Goal: Task Accomplishment & Management: Manage account settings

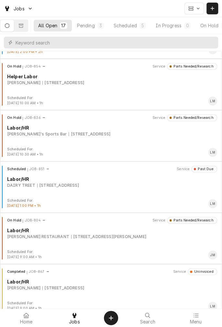
scroll to position [95, 0]
click at [89, 239] on div "On Hold JOB-804 Service Parts Needed/Research Labor/HR RAMSEY'S RESTAURANT 1403…" at bounding box center [111, 233] width 217 height 32
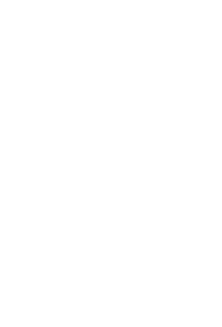
click at [78, 238] on div "Dynamic Content Wrapper" at bounding box center [111, 163] width 222 height 327
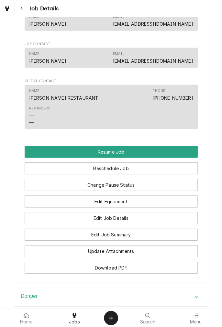
scroll to position [528, 0]
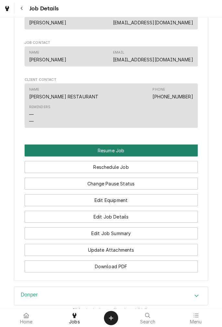
click at [143, 145] on button "Resume Job" at bounding box center [112, 150] width 174 height 12
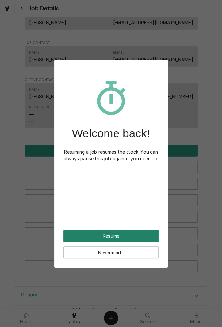
click at [123, 234] on button "Resume" at bounding box center [111, 236] width 95 height 12
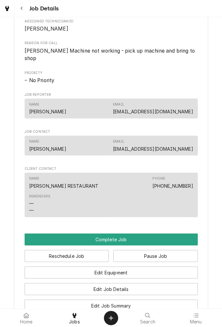
scroll to position [390, 0]
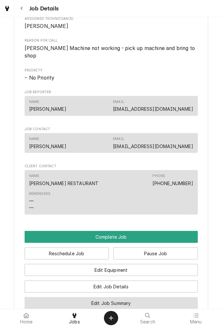
click at [135, 296] on button "Edit Job Summary" at bounding box center [112, 302] width 174 height 12
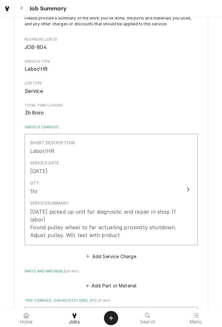
scroll to position [54, 0]
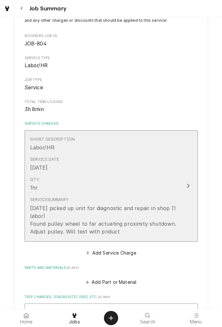
click at [187, 187] on icon "Update Line Item" at bounding box center [188, 185] width 3 height 5
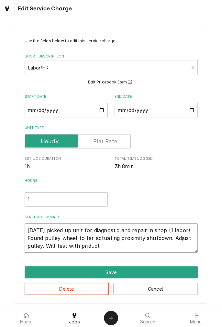
click at [108, 247] on textarea "8/25/25 picked up unit for diagnostic and repair in shop (1 labor) Found pulley…" at bounding box center [112, 237] width 174 height 29
type textarea "x"
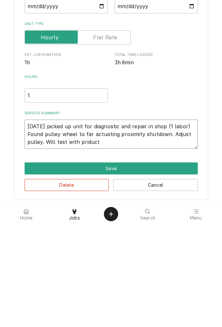
type textarea "8/25/25 picked up unit for diagnostic and repair in shop (1 labor) Found pulley…"
type textarea "x"
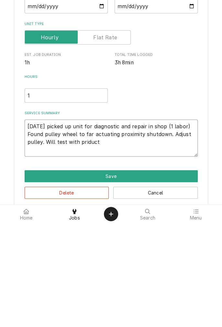
type textarea "8/25/25 picked up unit for diagnostic and repair in shop (1 labor) Found pulley…"
type textarea "x"
type textarea "8/25/25 picked up unit for diagnostic and repair in shop (1 labor) Found pulley…"
type textarea "x"
type textarea "8/25/25 picked up unit for diagnostic and repair in shop (1 labor) Found pulley…"
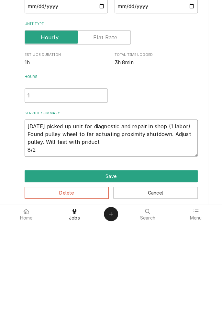
type textarea "x"
type textarea "8/25/25 picked up unit for diagnostic and repair in shop (1 labor) Found pulley…"
type textarea "x"
type textarea "8/25/25 picked up unit for diagnostic and repair in shop (1 labor) Found pulley…"
type textarea "x"
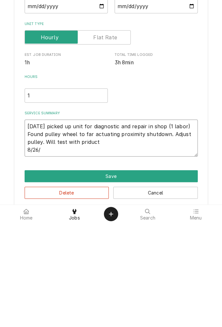
type textarea "8/25/25 picked up unit for diagnostic and repair in shop (1 labor) Found pulley…"
type textarea "x"
type textarea "8/25/25 picked up unit for diagnostic and repair in shop (1 labor) Found pulley…"
type textarea "x"
type textarea "8/25/25 picked up unit for diagnostic and repair in shop (1 labor) Found pulley…"
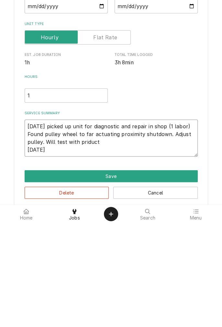
type textarea "x"
type textarea "8/25/25 picked up unit for diagnostic and repair in shop (1 labor) Found pulley…"
type textarea "x"
type textarea "8/25/25 picked up unit for diagnostic and repair in shop (1 labor) Found pulley…"
type textarea "x"
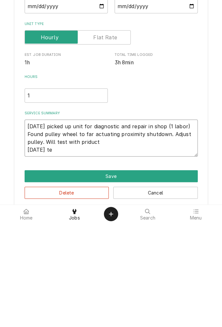
type textarea "8/25/25 picked up unit for diagnostic and repair in shop (1 labor) Found pulley…"
type textarea "x"
type textarea "8/25/25 picked up unit for diagnostic and repair in shop (1 labor) Found pulley…"
type textarea "x"
type textarea "8/25/25 picked up unit for diagnostic and repair in shop (1 labor) Found pulley…"
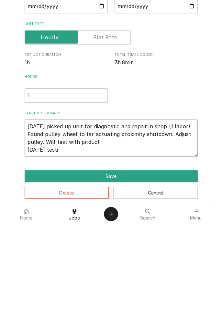
type textarea "x"
type textarea "8/25/25 picked up unit for diagnostic and repair in shop (1 labor) Found pulley…"
type textarea "x"
type textarea "8/25/25 picked up unit for diagnostic and repair in shop (1 labor) Found pulley…"
type textarea "x"
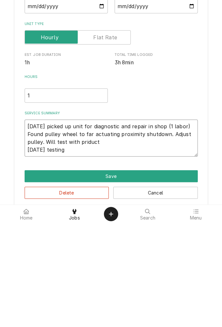
type textarea "8/25/25 picked up unit for diagnostic and repair in shop (1 labor) Found pulley…"
type textarea "x"
type textarea "8/25/25 picked up unit for diagnostic and repair in shop (1 labor) Found pulley…"
type textarea "x"
type textarea "8/25/25 picked up unit for diagnostic and repair in shop (1 labor) Found pulley…"
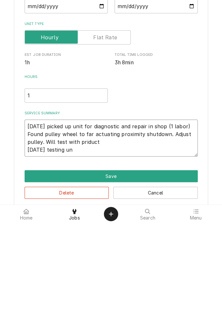
type textarea "x"
type textarea "8/25/25 picked up unit for diagnostic and repair in shop (1 labor) Found pulley…"
type textarea "x"
type textarea "8/25/25 picked up unit for diagnostic and repair in shop (1 labor) Found pulley…"
type textarea "x"
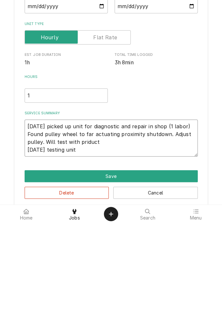
type textarea "8/25/25 picked up unit for diagnostic and repair in shop (1 labor) Found pulley…"
type textarea "x"
type textarea "8/25/25 picked up unit for diagnostic and repair in shop (1 labor) Found pulley…"
type textarea "x"
type textarea "8/25/25 picked up unit for diagnostic and repair in shop (1 labor) Found pulley…"
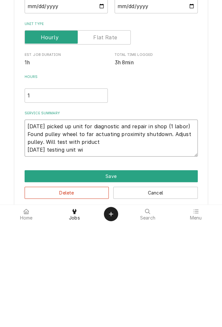
type textarea "x"
type textarea "8/25/25 picked up unit for diagnostic and repair in shop (1 labor) Found pulley…"
type textarea "x"
type textarea "8/25/25 picked up unit for diagnostic and repair in shop (1 labor) Found pulley…"
type textarea "x"
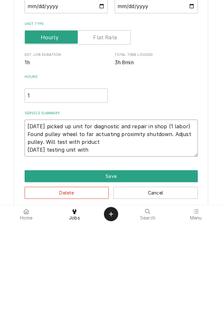
type textarea "8/25/25 picked up unit for diagnostic and repair in shop (1 labor) Found pulley…"
type textarea "x"
type textarea "8/25/25 picked up unit for diagnostic and repair in shop (1 labor) Found pulley…"
type textarea "x"
type textarea "8/25/25 picked up unit for diagnostic and repair in shop (1 labor) Found pulley…"
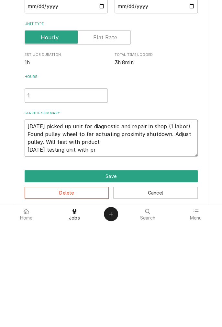
type textarea "x"
type textarea "8/25/25 picked up unit for diagnostic and repair in shop (1 labor) Found pulley…"
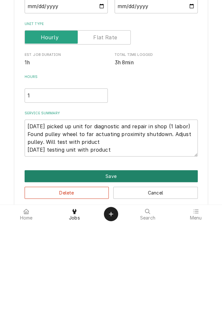
click at [114, 279] on button "Save" at bounding box center [112, 280] width 174 height 12
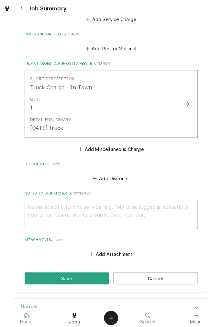
scroll to position [345, 0]
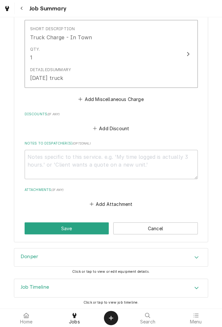
click at [196, 256] on icon "Accordion Header" at bounding box center [197, 257] width 4 height 2
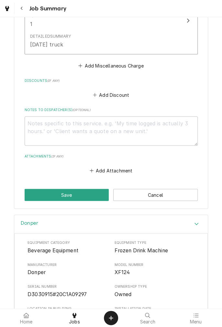
scroll to position [384, 0]
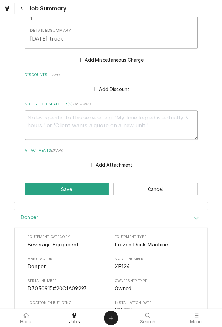
click at [194, 129] on textarea "Notes to Dispatcher(s) ( optional )" at bounding box center [112, 124] width 174 height 29
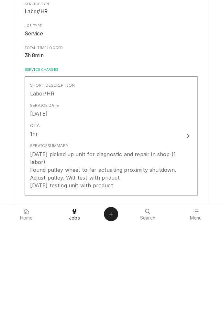
scroll to position [2, 0]
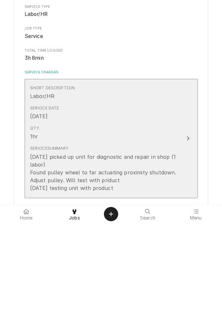
click at [88, 278] on div "8/25/25 picked up unit for diagnostic and repair in shop (1 labor) Found pulley…" at bounding box center [104, 276] width 149 height 39
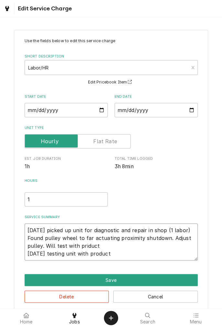
click at [83, 237] on textarea "8/25/25 picked up unit for diagnostic and repair in shop (1 labor) Found pulley…" at bounding box center [112, 241] width 174 height 37
type textarea "x"
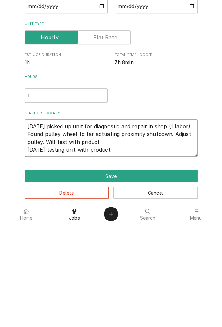
type textarea "8/25/25 picked up unit for diagnostic and repair in shop (1 labor) Found pulley…"
type textarea "x"
click at [122, 255] on textarea "8/25/25 picked up unit for diagnostic and repair in shop (1 labor) Found pulley…" at bounding box center [112, 241] width 174 height 37
type textarea "8/25/25 picked up unit for diagnostic and repair in shop (1 labor) Found pulley…"
type textarea "x"
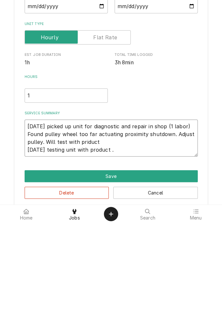
type textarea "8/25/25 picked up unit for diagnostic and repair in shop (1 labor) Found pulley…"
type textarea "x"
type textarea "8/25/25 picked up unit for diagnostic and repair in shop (1 labor) Found pulley…"
type textarea "x"
type textarea "8/25/25 picked up unit for diagnostic and repair in shop (1 labor) Found pulley…"
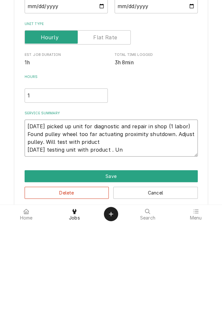
type textarea "x"
type textarea "8/25/25 picked up unit for diagnostic and repair in shop (1 labor) Found pulley…"
type textarea "x"
type textarea "8/25/25 picked up unit for diagnostic and repair in shop (1 labor) Found pulley…"
type textarea "x"
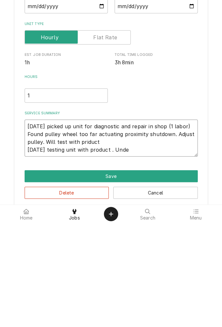
type textarea "8/25/25 picked up unit for diagnostic and repair in shop (1 labor) Found pulley…"
type textarea "x"
type textarea "8/25/25 picked up unit for diagnostic and repair in shop (1 labor) Found pulley…"
type textarea "x"
type textarea "8/25/25 picked up unit for diagnostic and repair in shop (1 labor) Found pulley…"
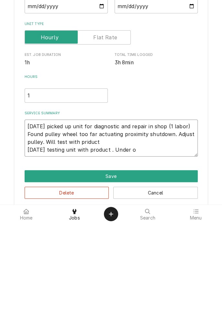
type textarea "x"
type textarea "8/25/25 picked up unit for diagnostic and repair in shop (1 labor) Found pulley…"
type textarea "x"
type textarea "8/25/25 picked up unit for diagnostic and repair in shop (1 labor) Found pulley…"
type textarea "x"
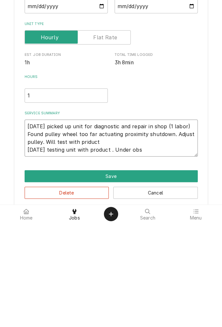
type textarea "8/25/25 picked up unit for diagnostic and repair in shop (1 labor) Found pulley…"
type textarea "x"
type textarea "8/25/25 picked up unit for diagnostic and repair in shop (1 labor) Found pulley…"
type textarea "x"
type textarea "8/25/25 picked up unit for diagnostic and repair in shop (1 labor) Found pulley…"
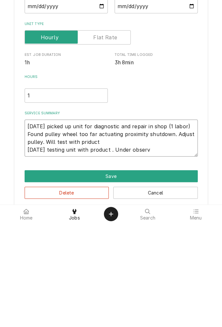
type textarea "x"
type textarea "8/25/25 picked up unit for diagnostic and repair in shop (1 labor) Found pulley…"
type textarea "x"
type textarea "8/25/25 picked up unit for diagnostic and repair in shop (1 labor) Found pulley…"
type textarea "x"
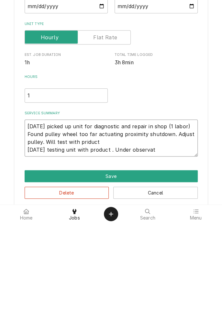
type textarea "8/25/25 picked up unit for diagnostic and repair in shop (1 labor) Found pulley…"
type textarea "x"
type textarea "8/25/25 picked up unit for diagnostic and repair in shop (1 labor) Found pulley…"
type textarea "x"
type textarea "8/25/25 picked up unit for diagnostic and repair in shop (1 labor) Found pulley…"
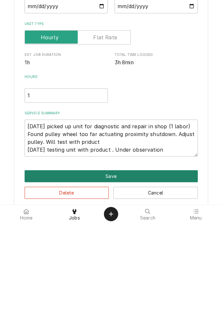
click at [118, 280] on button "Save" at bounding box center [112, 280] width 174 height 12
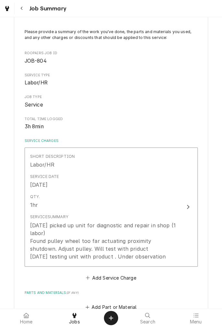
scroll to position [38, 0]
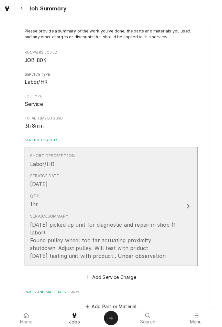
click at [170, 258] on div "8/25/25 picked up unit for diagnostic and repair in shop (1 labor) Found pulley…" at bounding box center [104, 240] width 149 height 39
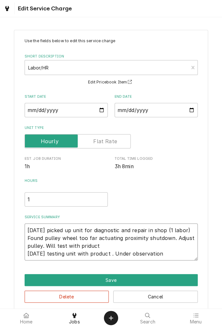
click at [171, 254] on textarea "8/25/25 picked up unit for diagnostic and repair in shop (1 labor) Found pulley…" at bounding box center [112, 241] width 174 height 37
type textarea "x"
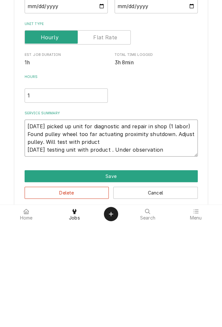
type textarea "8/25/25 picked up unit for diagnostic and repair in shop (1 labor) Found pulley…"
type textarea "x"
type textarea "8/25/25 picked up unit for diagnostic and repair in shop (1 labor) Found pulley…"
type textarea "x"
type textarea "8/25/25 picked up unit for diagnostic and repair in shop (1 labor) Found pulley…"
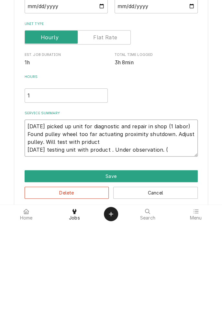
type textarea "x"
type textarea "8/25/25 picked up unit for diagnostic and repair in shop (1 labor) Found pulley…"
type textarea "x"
type textarea "8/25/25 picked up unit for diagnostic and repair in shop (1 labor) Found pulley…"
type textarea "x"
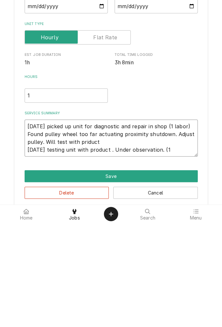
type textarea "8/25/25 picked up unit for diagnostic and repair in shop (1 labor) Found pulley…"
type textarea "x"
type textarea "8/25/25 picked up unit for diagnostic and repair in shop (1 labor) Found pulley…"
type textarea "x"
type textarea "8/25/25 picked up unit for diagnostic and repair in shop (1 labor) Found pulley…"
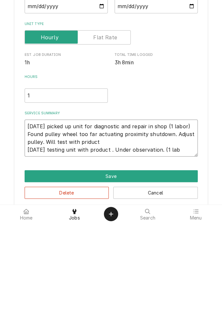
type textarea "x"
type textarea "8/25/25 picked up unit for diagnostic and repair in shop (1 labor) Found pulley…"
type textarea "x"
type textarea "8/25/25 picked up unit for diagnostic and repair in shop (1 labor) Found pulley…"
type textarea "x"
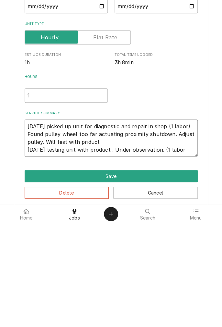
type textarea "8/25/25 picked up unit for diagnostic and repair in shop (1 labor) Found pulley…"
type textarea "x"
type textarea "8/25/25 picked up unit for diagnostic and repair in shop (1 labor) Found pulley…"
click at [45, 200] on input "1" at bounding box center [66, 199] width 83 height 14
type textarea "x"
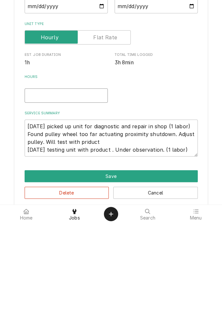
type textarea "x"
type input "2"
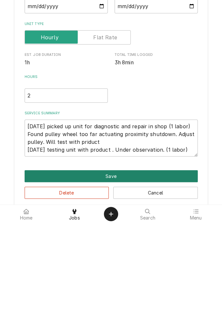
click at [114, 279] on button "Save" at bounding box center [112, 280] width 174 height 12
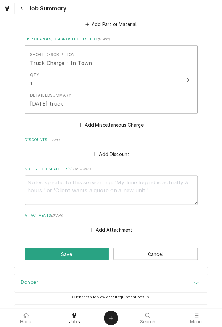
scroll to position [353, 0]
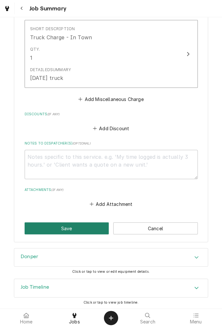
click at [78, 230] on button "Save" at bounding box center [67, 228] width 85 height 12
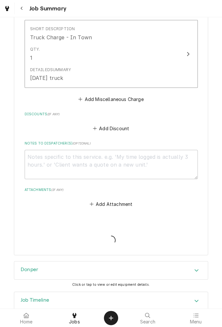
type textarea "x"
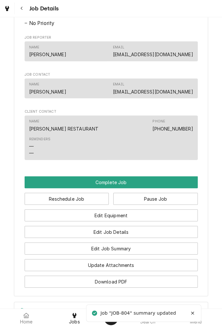
scroll to position [452, 0]
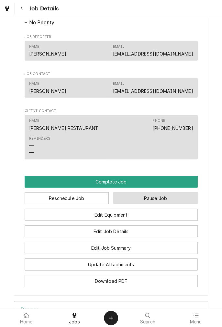
click at [158, 192] on button "Pause Job" at bounding box center [156, 198] width 85 height 12
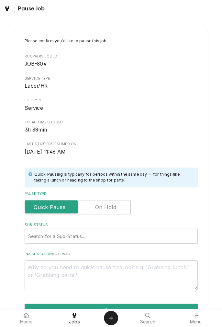
click at [113, 209] on label "Pause Type" at bounding box center [78, 207] width 106 height 14
click at [113, 209] on input "Pause Type" at bounding box center [78, 207] width 101 height 14
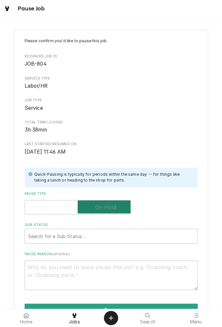
checkbox input "true"
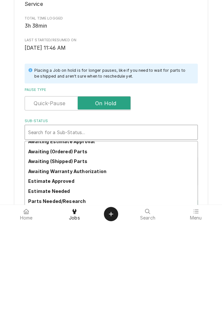
scroll to position [48, 0]
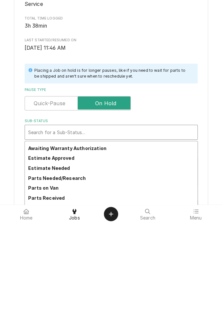
click at [78, 282] on strong "Parts Needed/Research" at bounding box center [57, 282] width 58 height 6
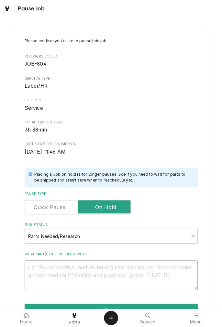
click at [98, 270] on textarea "What part(s) are needed & why?" at bounding box center [112, 274] width 174 height 29
type textarea "x"
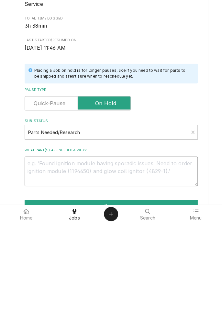
type textarea "U"
type textarea "x"
type textarea "Un"
type textarea "x"
type textarea "Uni"
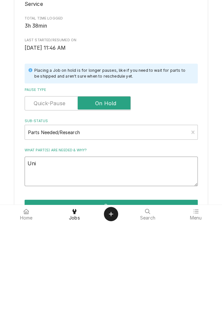
type textarea "x"
type textarea "Unit"
type textarea "x"
type textarea "Unit"
type textarea "x"
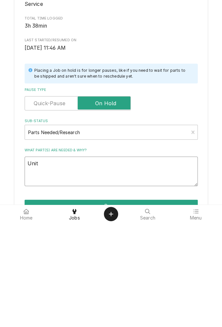
type textarea "Unit t"
type textarea "x"
type textarea "Unit te"
type textarea "x"
type textarea "Unit tes"
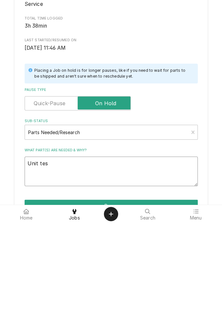
type textarea "x"
type textarea "Unit test"
type textarea "x"
type textarea "Unit testi"
type textarea "x"
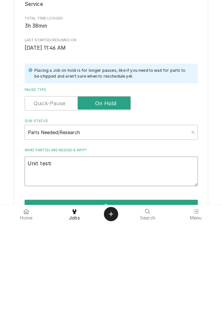
type textarea "Unit testin"
type textarea "x"
type textarea "Unit testing"
type textarea "x"
type textarea "Unit testing"
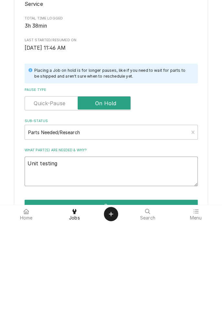
type textarea "x"
type textarea "Unit testing u"
type textarea "x"
type textarea "Unit testing un"
type textarea "x"
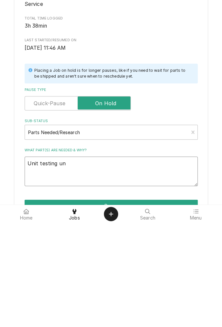
type textarea "Unit testing und"
type textarea "x"
type textarea "Unit testing unde"
type textarea "x"
type textarea "Unit testing under"
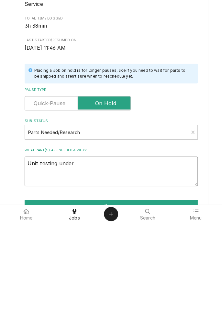
type textarea "x"
type textarea "Unit testing under"
type textarea "x"
type textarea "Unit testing under o"
type textarea "x"
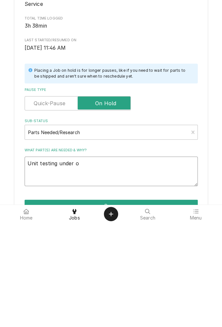
type textarea "Unit testing under observation"
type textarea "x"
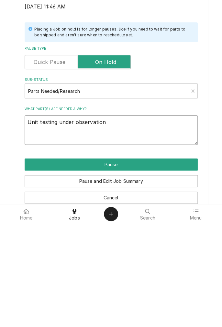
scroll to position [54, 0]
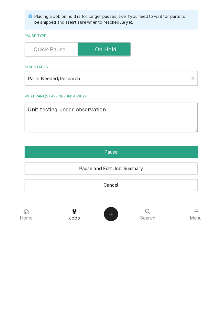
type textarea "Unit testing under observation"
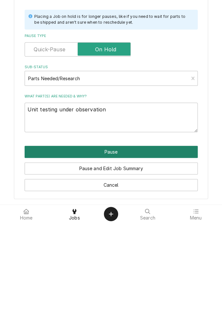
click at [143, 258] on button "Pause" at bounding box center [112, 255] width 174 height 12
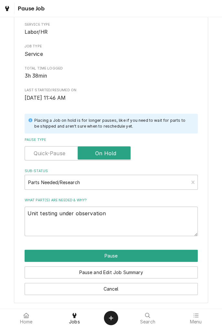
type textarea "x"
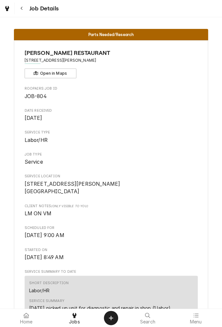
click at [25, 13] on button "Navigate back" at bounding box center [22, 9] width 12 height 12
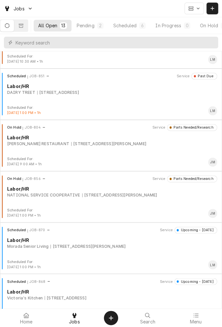
scroll to position [188, 0]
click at [102, 249] on div "Scheduled JOB-870 Service Upcoming - [DATE] Labor/[PERSON_NAME] Senior Living […" at bounding box center [111, 242] width 217 height 32
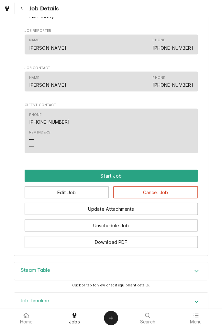
scroll to position [410, 0]
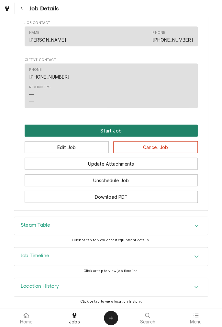
click at [112, 131] on button "Start Job" at bounding box center [112, 130] width 174 height 12
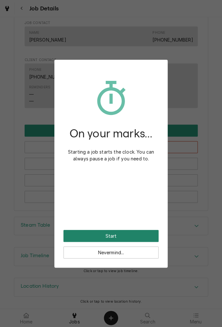
click at [117, 234] on button "Start" at bounding box center [111, 236] width 95 height 12
